Goal: Task Accomplishment & Management: Use online tool/utility

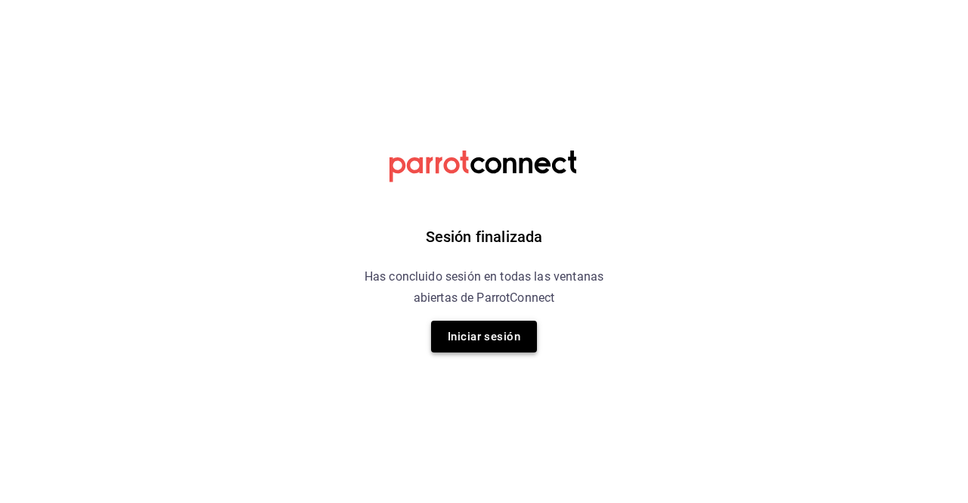
click at [487, 342] on button "Iniciar sesión" at bounding box center [484, 337] width 106 height 32
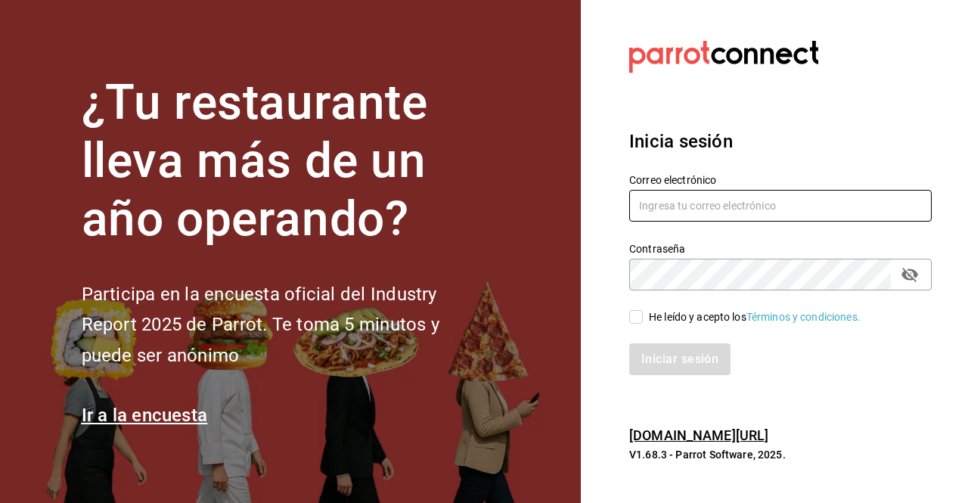
type input "efren.iglesias@grupocosteno.com"
click at [637, 320] on input "He leído y acepto los Términos y condiciones." at bounding box center [636, 317] width 14 height 14
checkbox input "true"
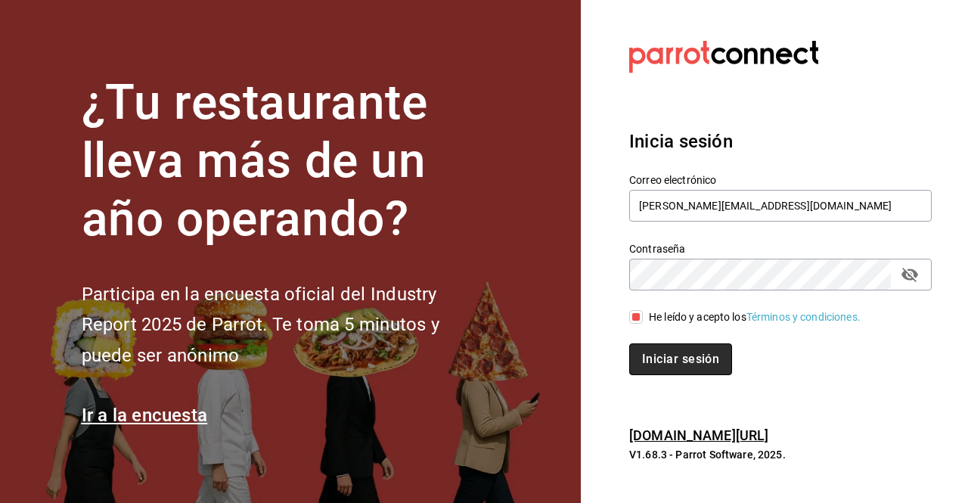
click at [648, 356] on button "Iniciar sesión" at bounding box center [680, 359] width 103 height 32
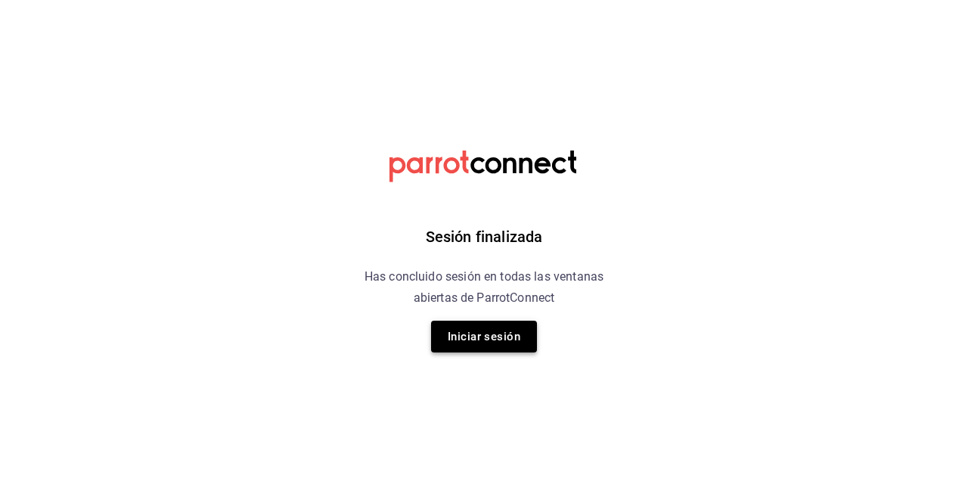
click at [481, 343] on button "Iniciar sesión" at bounding box center [484, 337] width 106 height 32
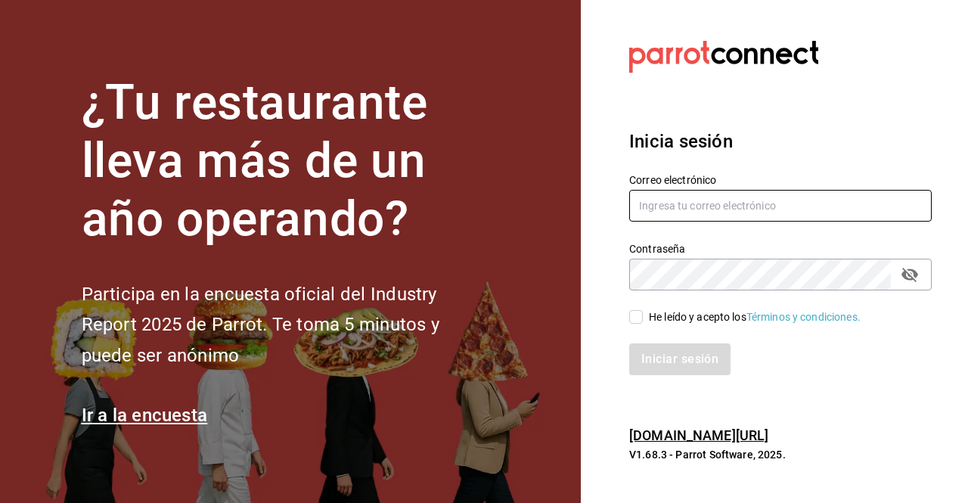
type input "efren.iglesias@grupocosteno.com"
click at [649, 320] on div "He leído y acepto los Términos y condiciones." at bounding box center [755, 317] width 212 height 16
click at [643, 320] on input "He leído y acepto los Términos y condiciones." at bounding box center [636, 317] width 14 height 14
checkbox input "true"
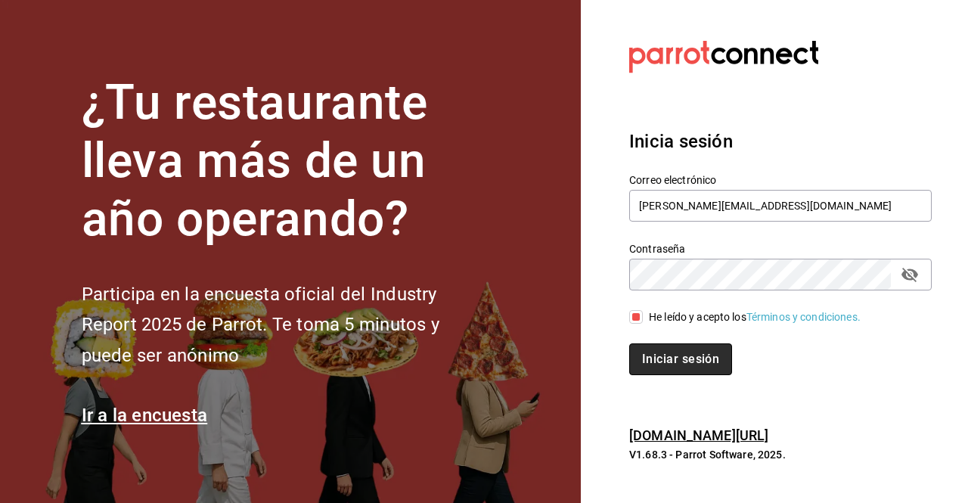
click at [655, 355] on button "Iniciar sesión" at bounding box center [680, 359] width 103 height 32
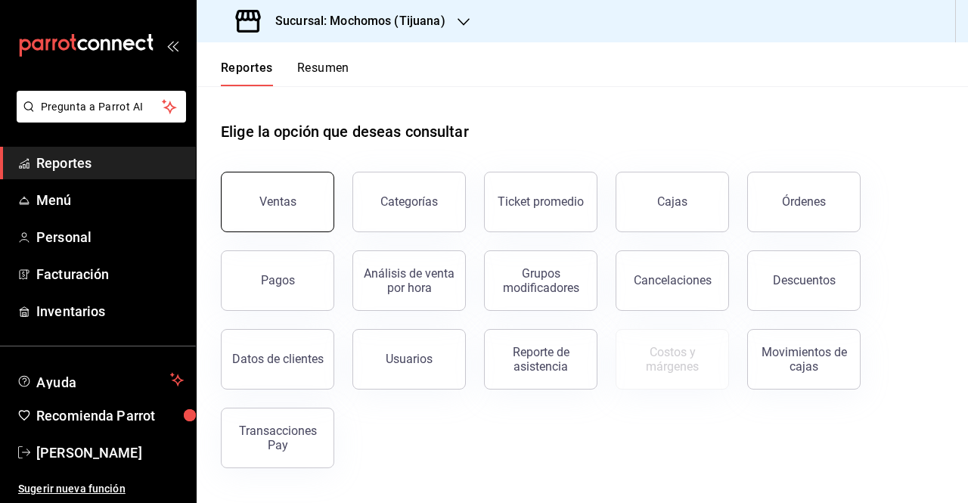
click at [278, 204] on div "Ventas" at bounding box center [277, 201] width 37 height 14
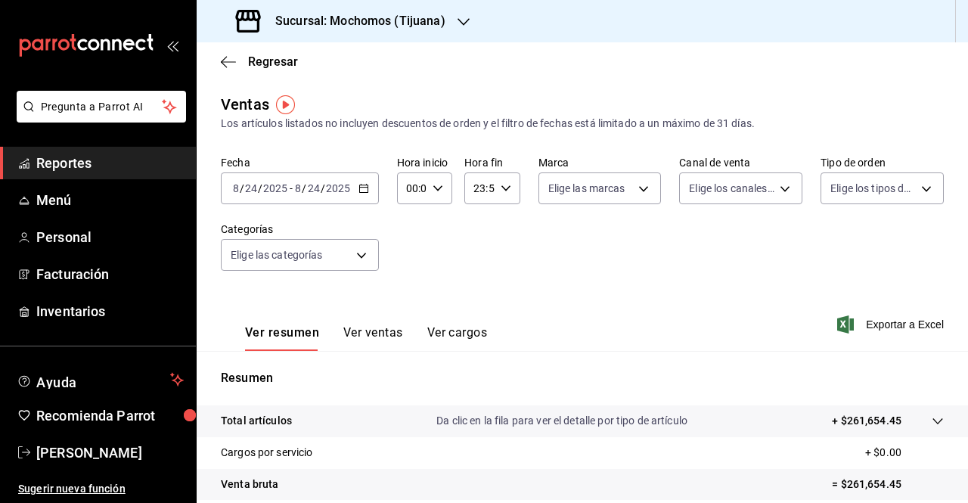
click at [360, 190] on icon "button" at bounding box center [364, 188] width 11 height 11
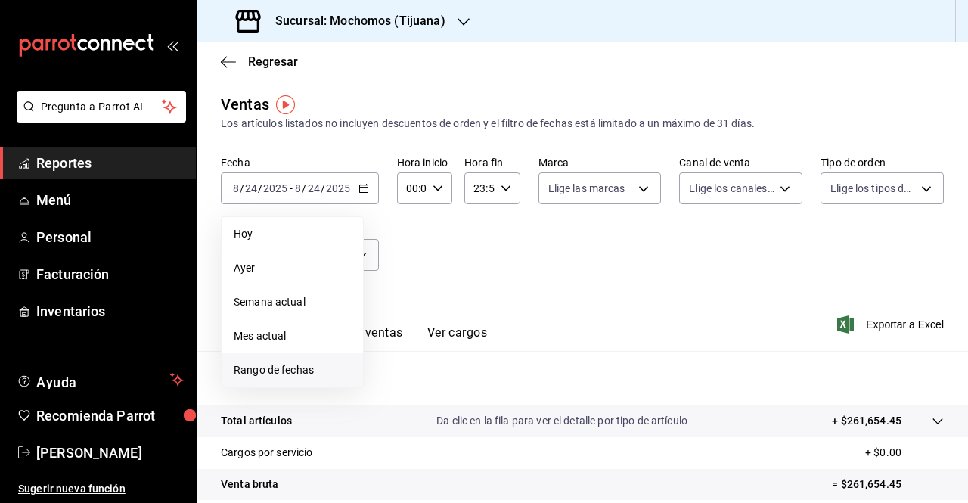
click at [259, 366] on span "Rango de fechas" at bounding box center [292, 370] width 117 height 16
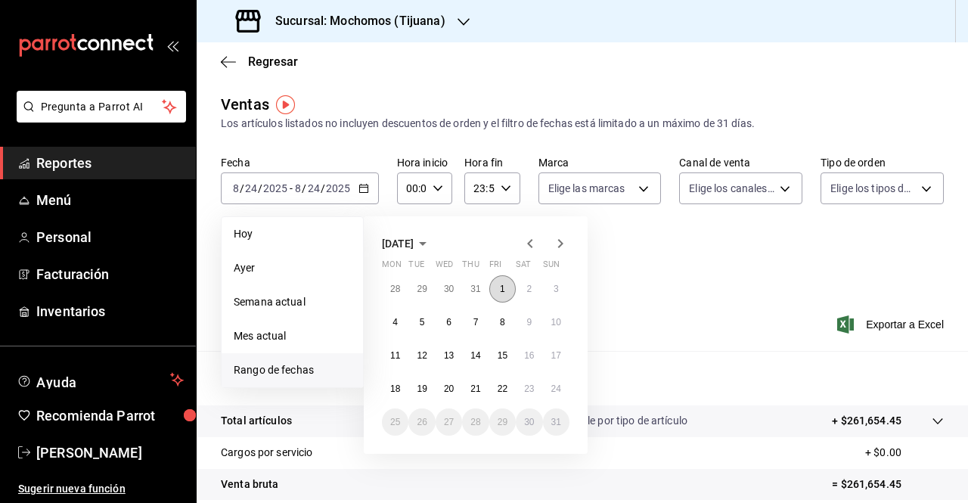
click at [501, 291] on abbr "1" at bounding box center [502, 289] width 5 height 11
click at [508, 390] on button "22" at bounding box center [502, 388] width 26 height 27
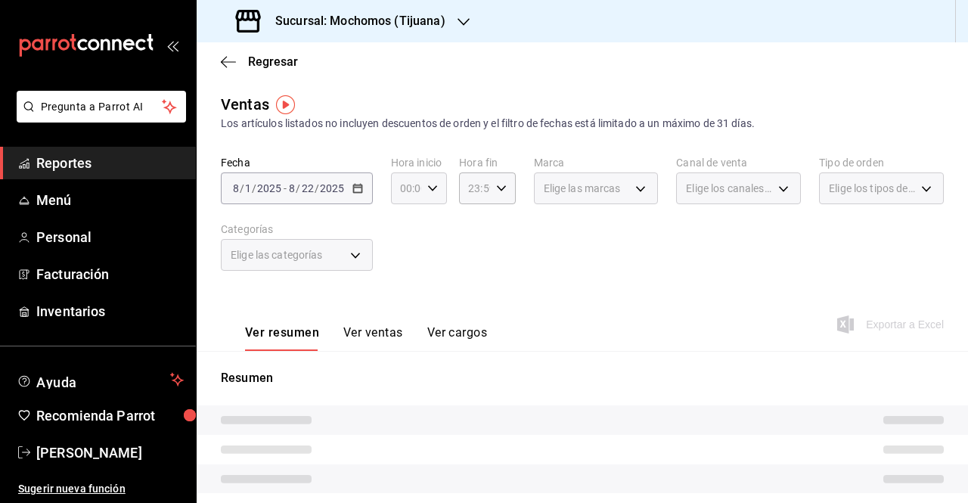
click at [427, 191] on icon "button" at bounding box center [432, 188] width 11 height 11
click at [402, 233] on span "05" at bounding box center [404, 233] width 4 height 12
click at [402, 235] on span "05" at bounding box center [404, 233] width 4 height 12
click at [402, 271] on span "06" at bounding box center [404, 269] width 4 height 12
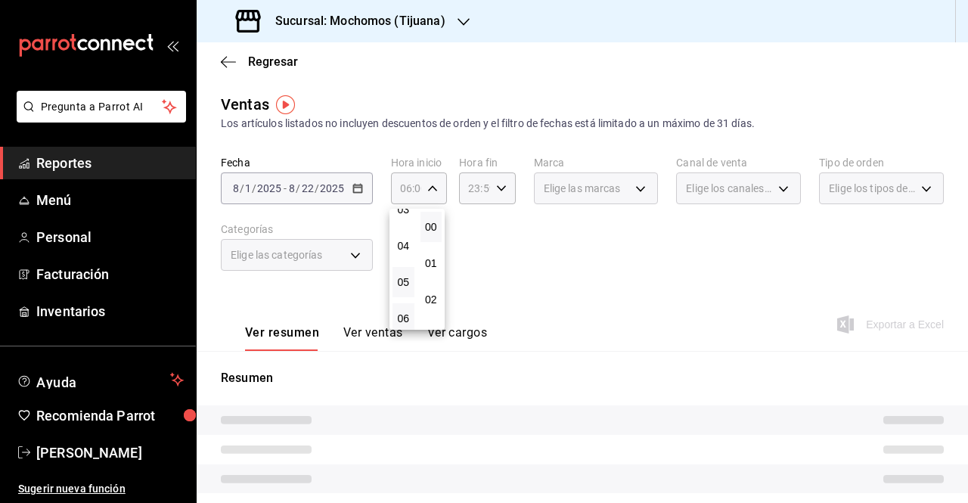
scroll to position [126, 0]
click at [402, 287] on span "05" at bounding box center [404, 283] width 4 height 12
type input "05:00"
click at [547, 260] on div at bounding box center [484, 251] width 968 height 503
click at [493, 196] on div "23:59 Hora fin" at bounding box center [487, 188] width 56 height 32
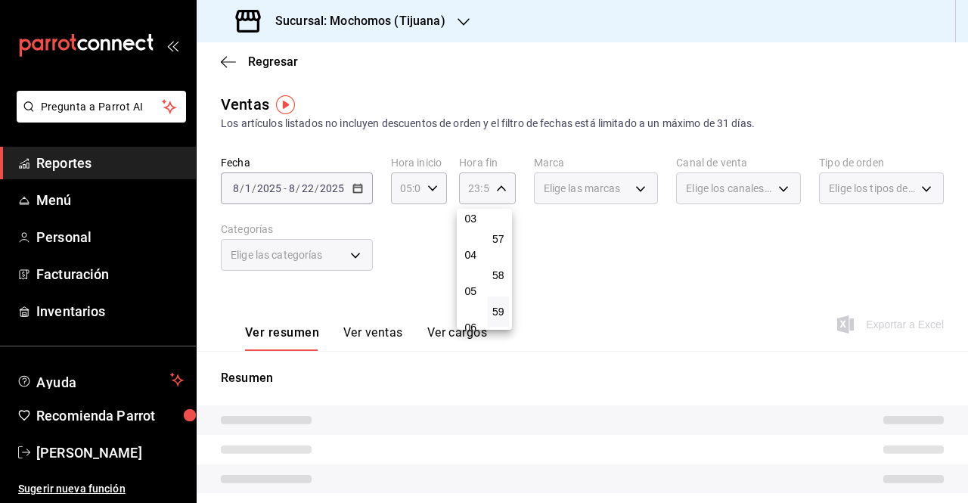
scroll to position [117, 0]
click at [469, 252] on span "04" at bounding box center [471, 256] width 4 height 12
type input "04:59"
click at [616, 275] on div at bounding box center [484, 251] width 968 height 503
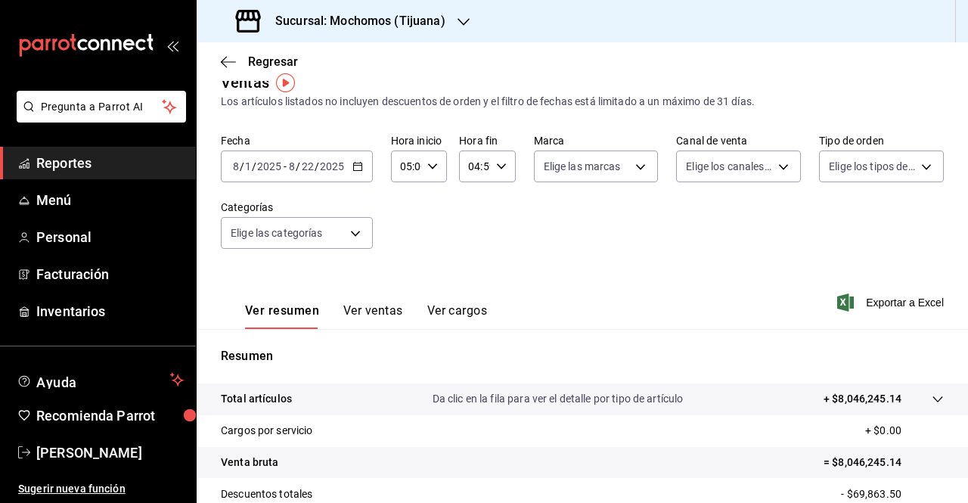
scroll to position [23, 0]
click at [871, 306] on span "Exportar a Excel" at bounding box center [893, 302] width 104 height 18
click at [357, 170] on \(Stroke\) "button" at bounding box center [357, 166] width 9 height 8
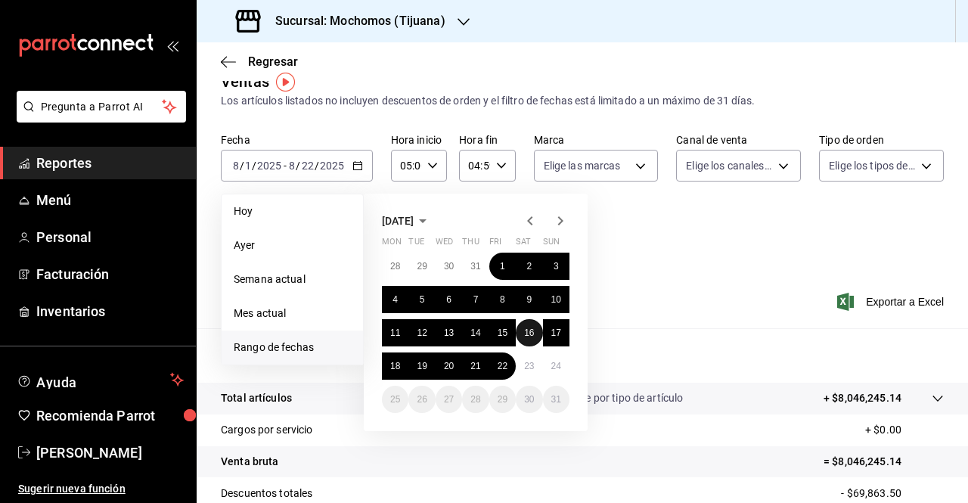
click at [529, 332] on abbr "16" at bounding box center [529, 333] width 10 height 11
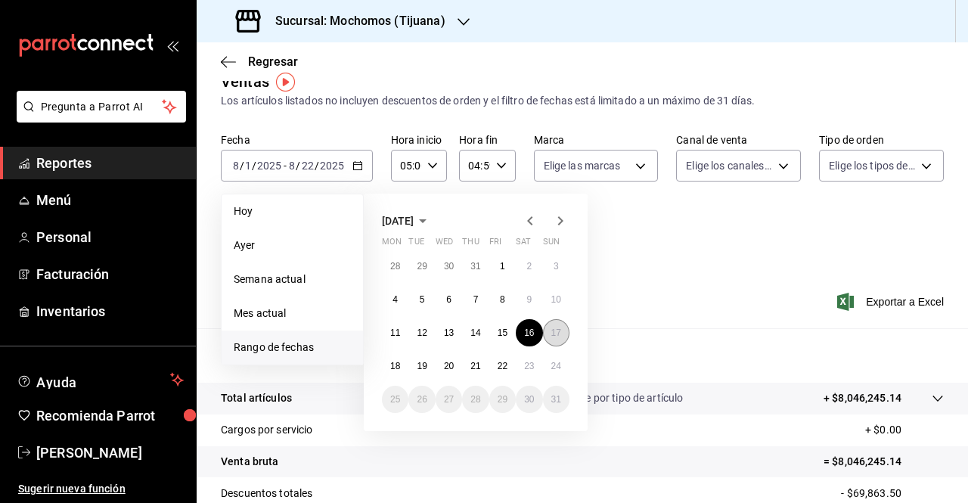
click at [549, 334] on button "17" at bounding box center [556, 332] width 26 height 27
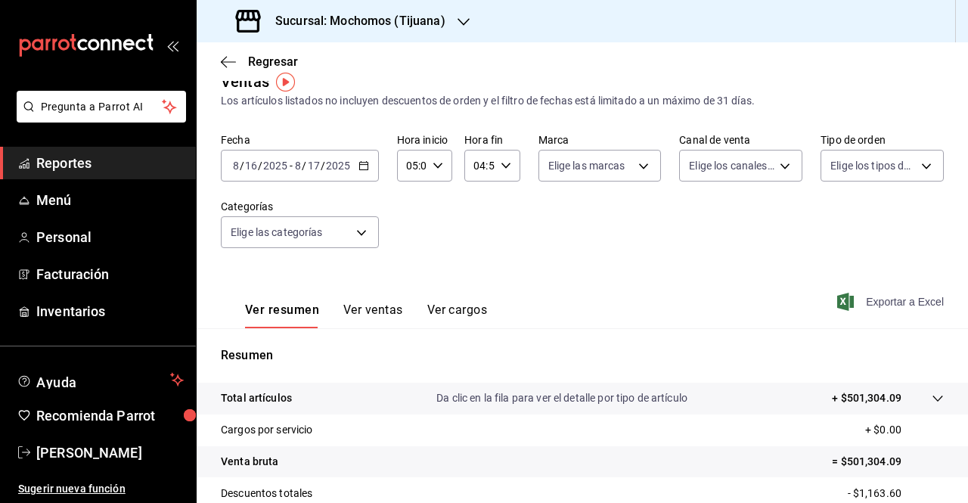
click at [881, 302] on span "Exportar a Excel" at bounding box center [893, 302] width 104 height 18
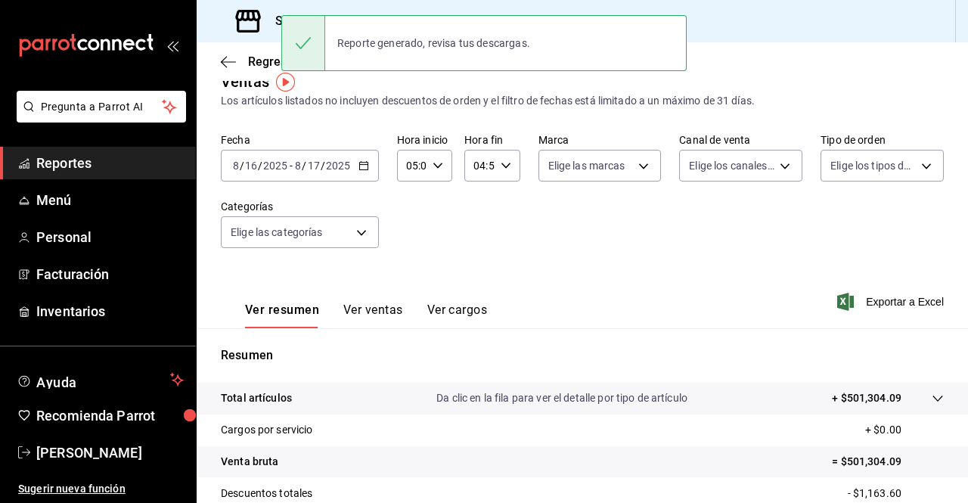
click at [365, 172] on div "2025-08-16 8 / 16 / 2025 - 2025-08-17 8 / 17 / 2025" at bounding box center [300, 166] width 158 height 32
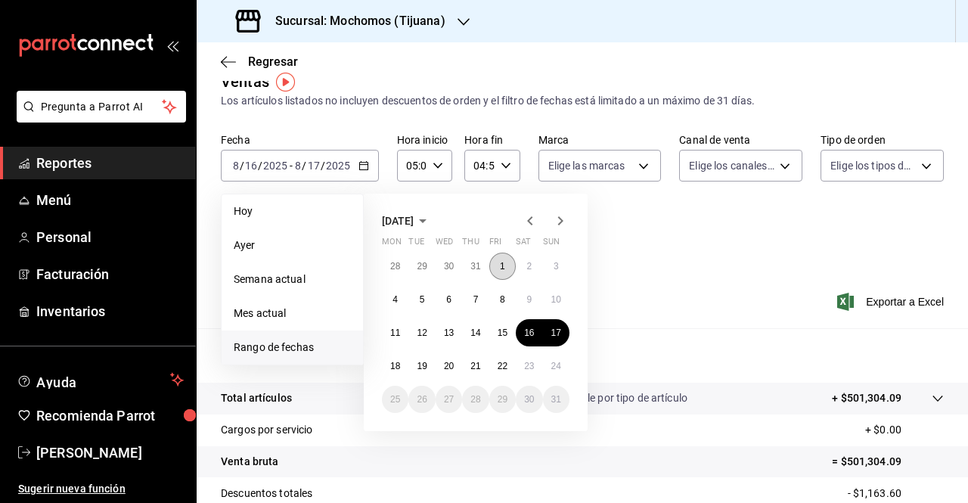
click at [504, 270] on abbr "1" at bounding box center [502, 266] width 5 height 11
click at [558, 368] on abbr "24" at bounding box center [557, 366] width 10 height 11
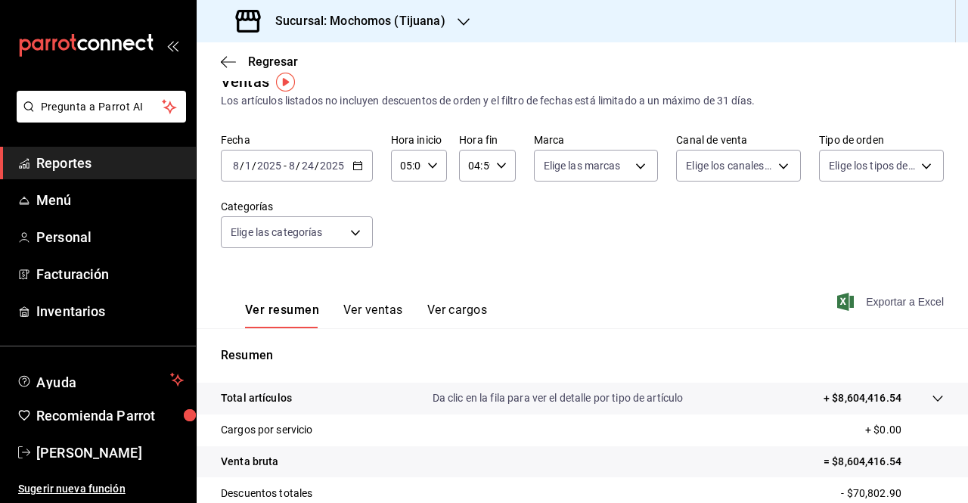
click at [865, 301] on span "Exportar a Excel" at bounding box center [893, 302] width 104 height 18
click at [465, 22] on icon "button" at bounding box center [464, 22] width 12 height 8
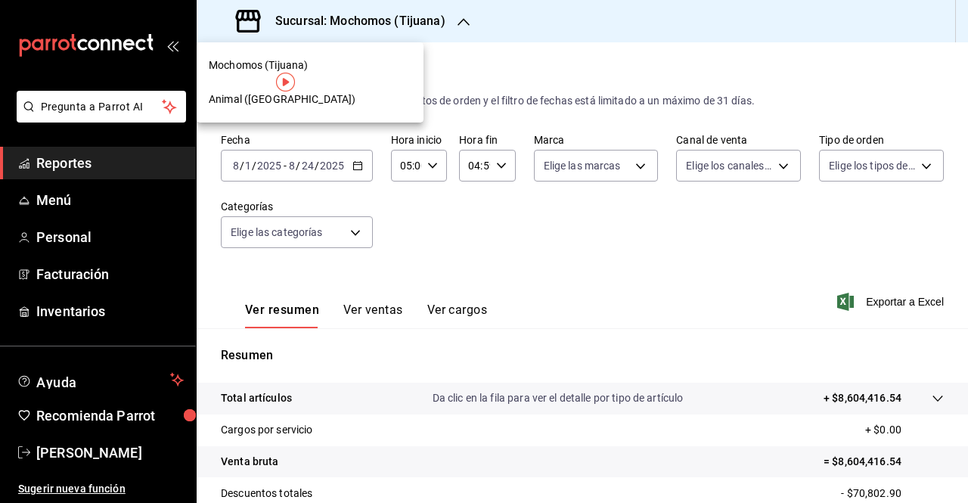
click at [221, 99] on span "Animal (Tijuana)" at bounding box center [282, 100] width 147 height 16
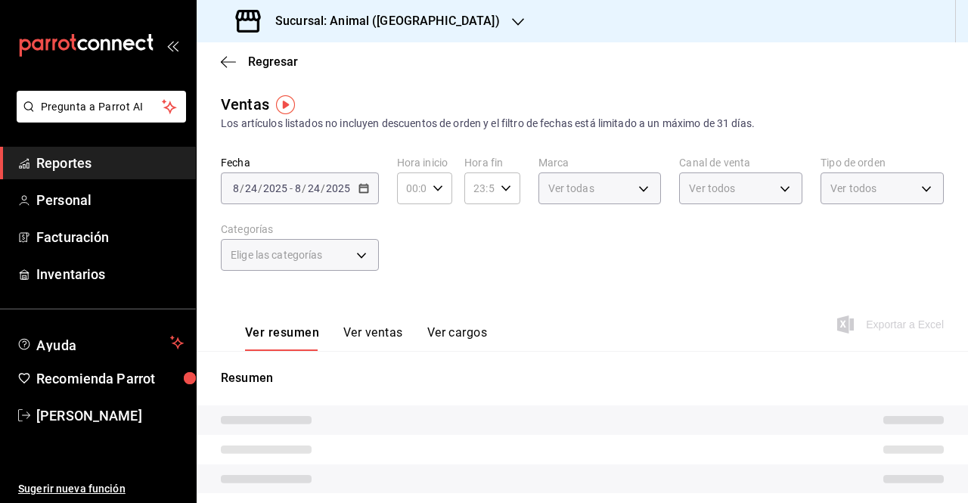
type input "05:00"
type input "04:59"
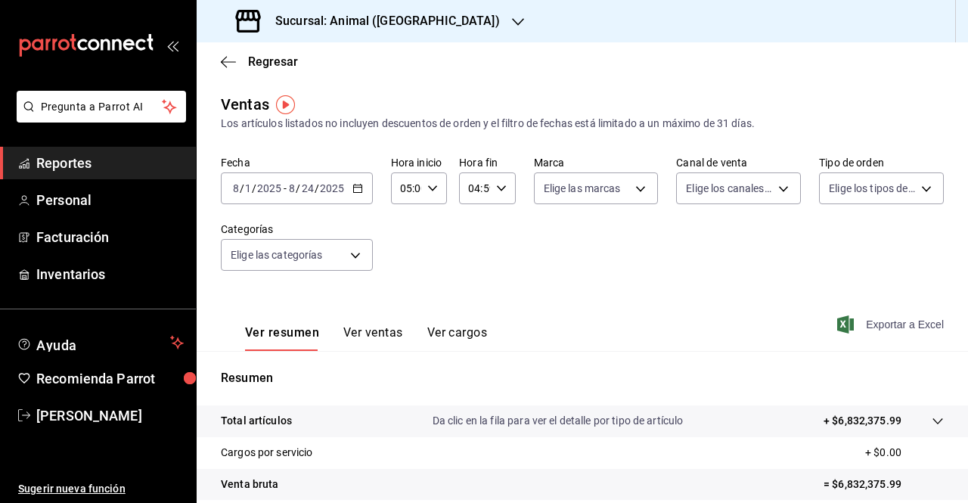
click at [887, 319] on span "Exportar a Excel" at bounding box center [893, 324] width 104 height 18
